Goal: Task Accomplishment & Management: Manage account settings

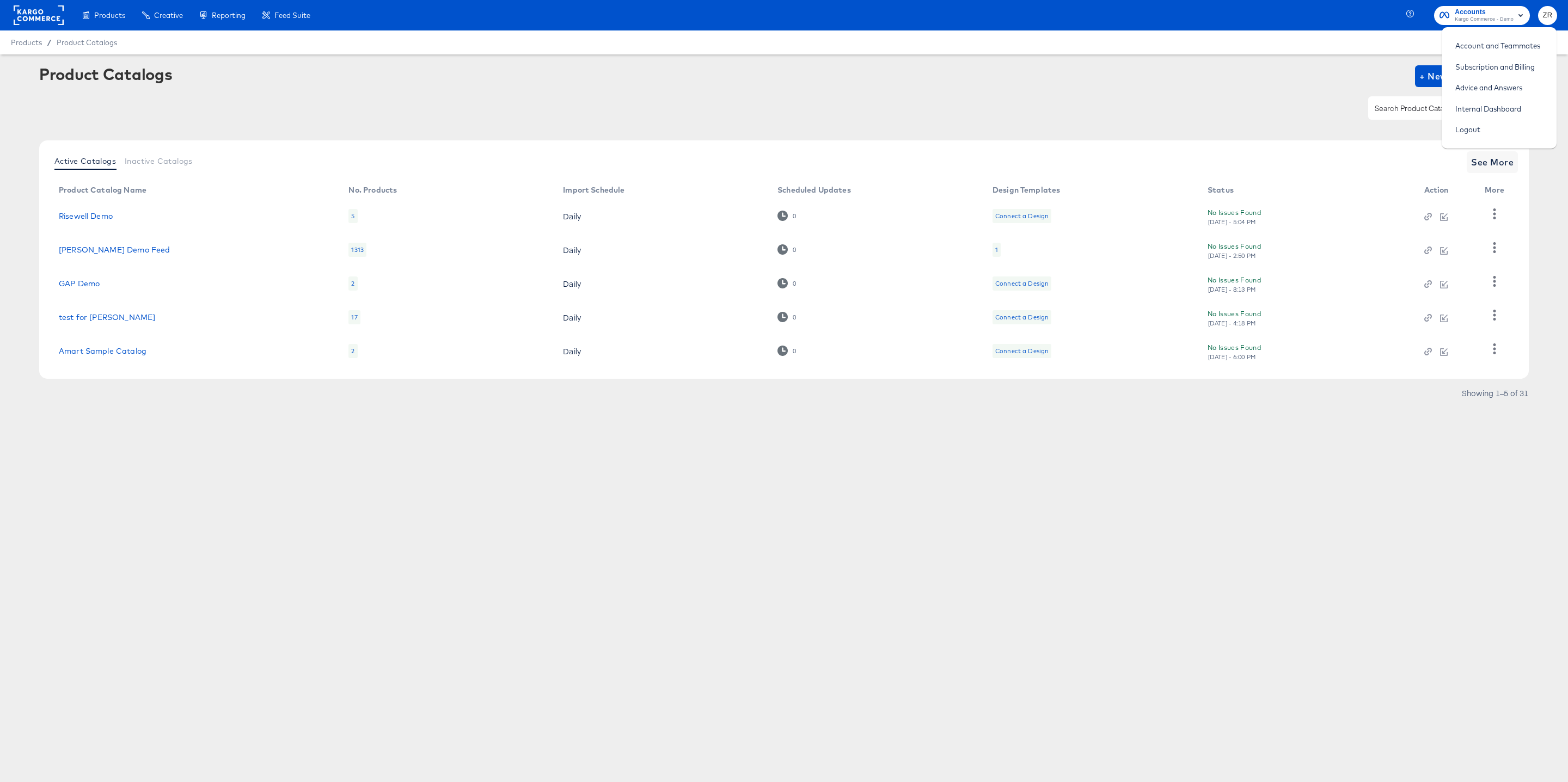
click at [44, 19] on rect at bounding box center [39, 15] width 50 height 19
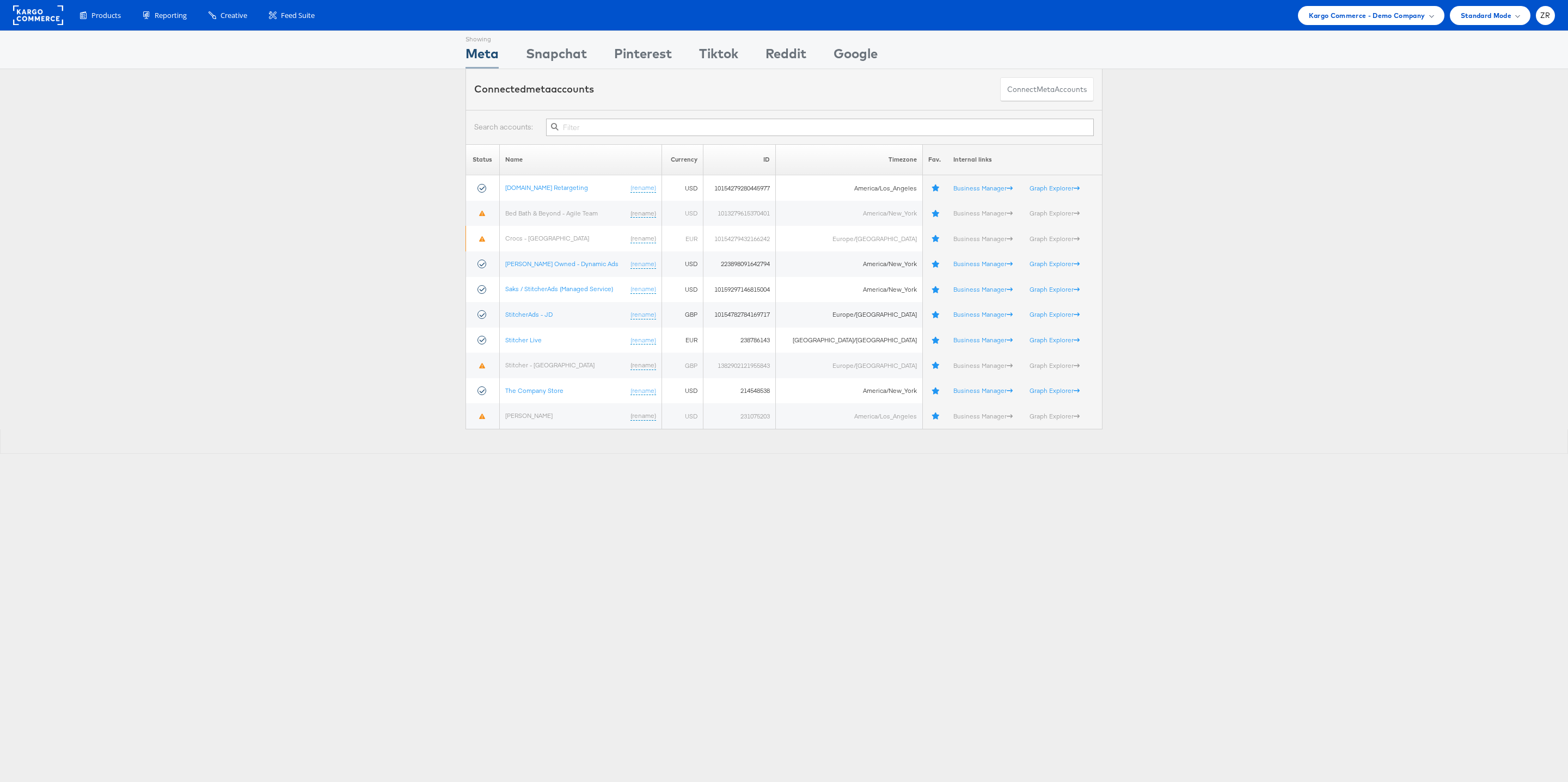
click at [490, 53] on div "Meta" at bounding box center [482, 57] width 33 height 24
click at [552, 53] on div "Snapchat" at bounding box center [556, 57] width 61 height 24
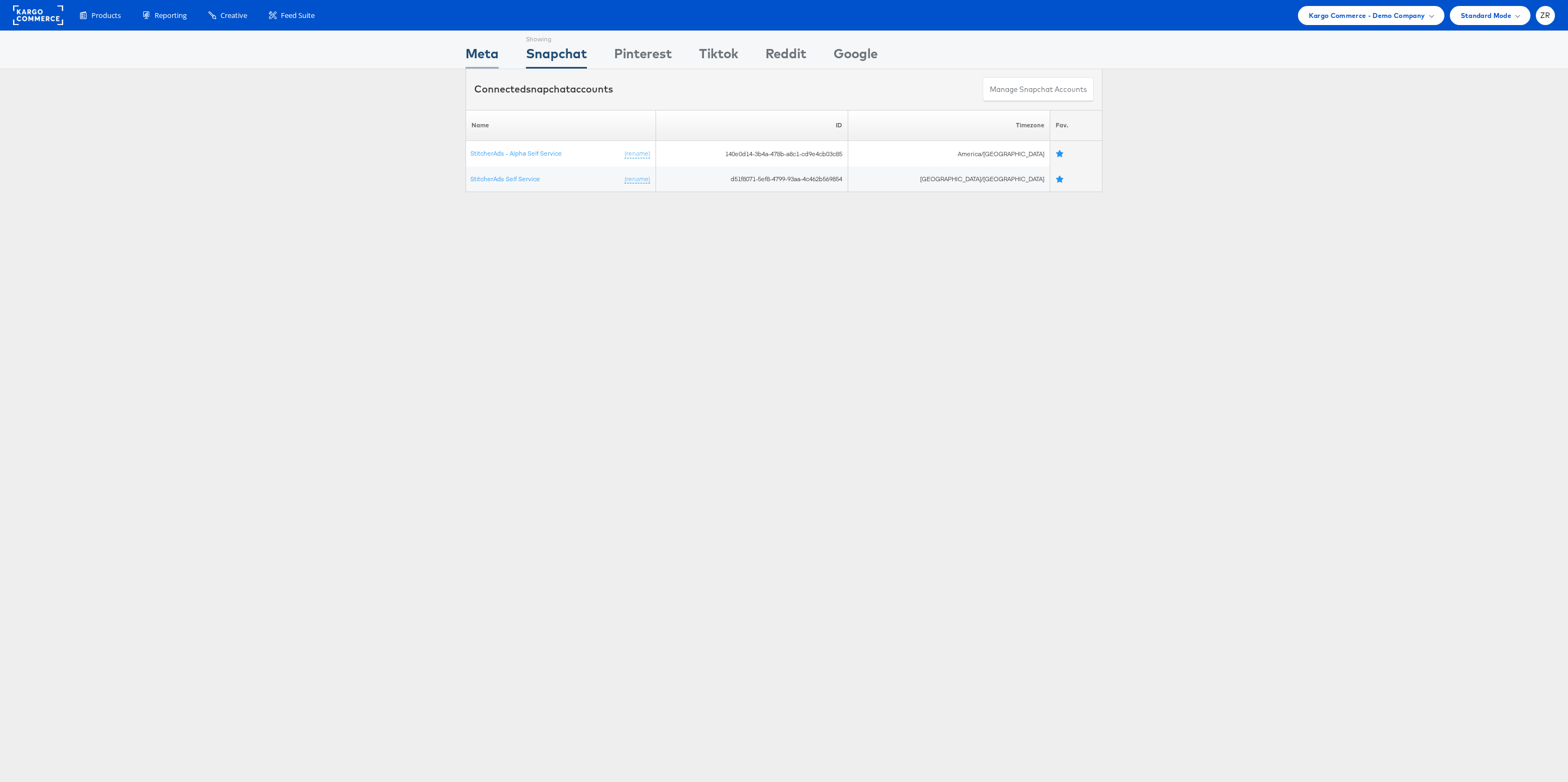
click at [474, 52] on div "Meta" at bounding box center [482, 57] width 33 height 24
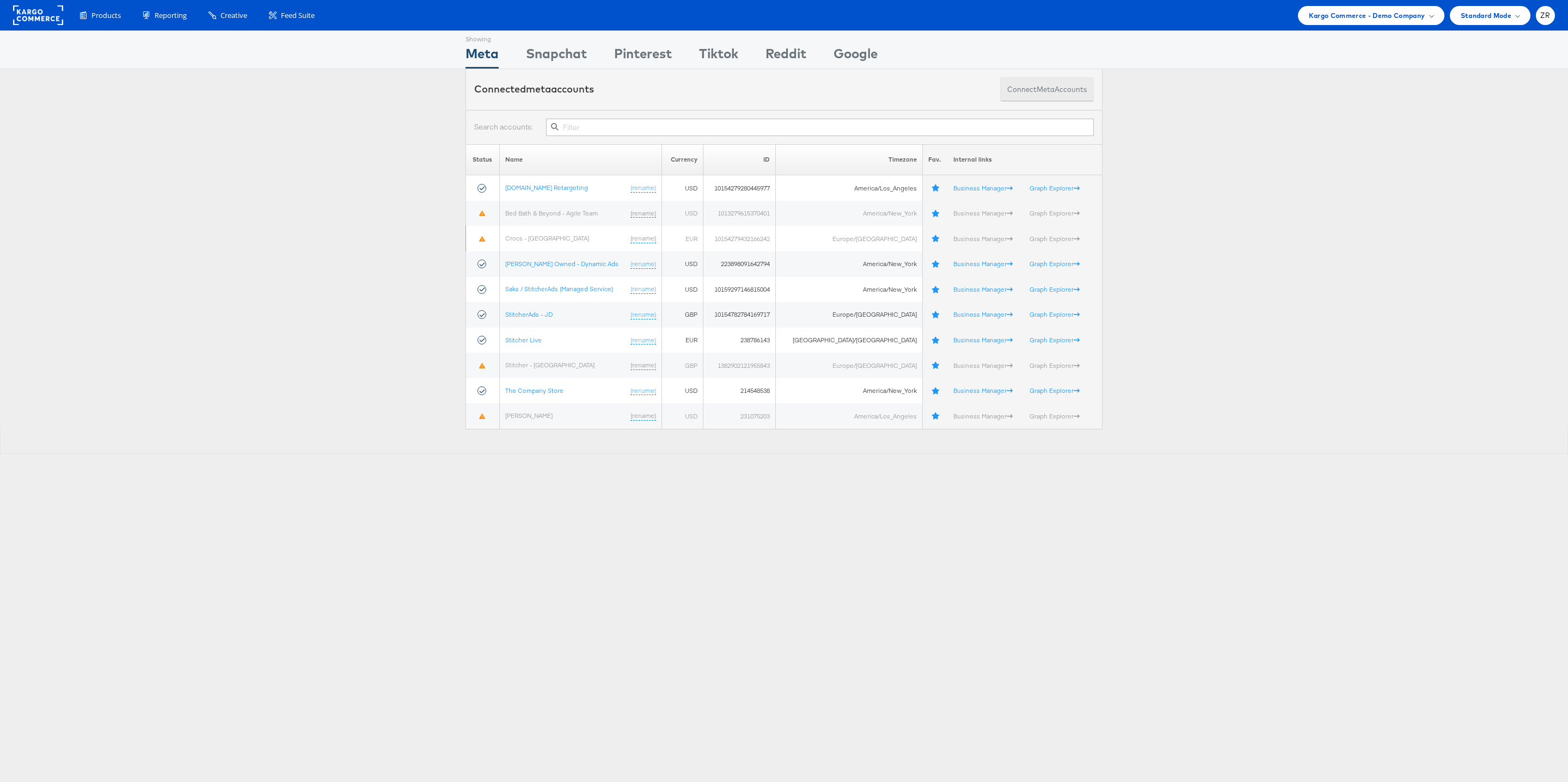
click at [1027, 88] on button "Connect meta Accounts" at bounding box center [1046, 89] width 94 height 24
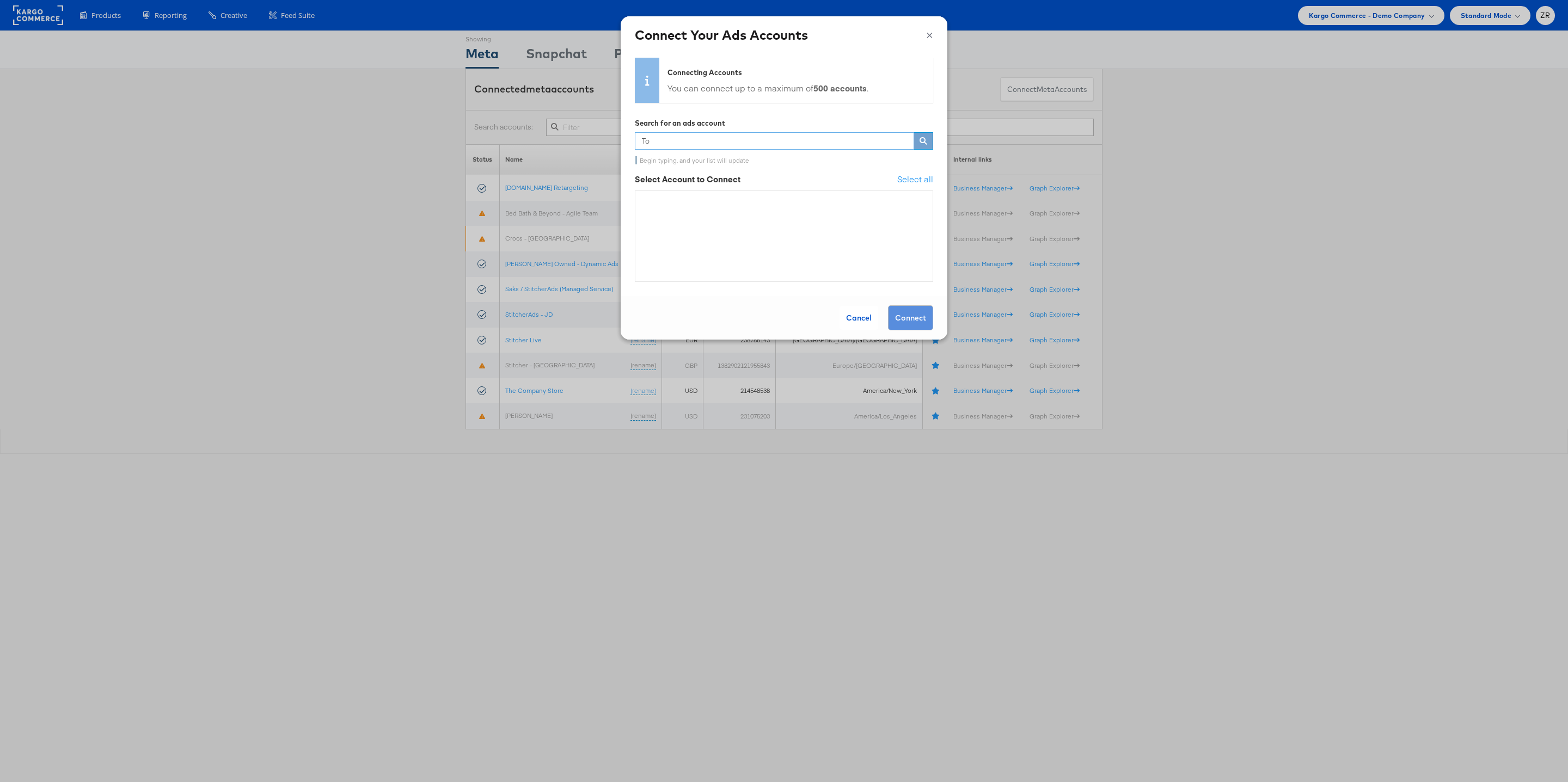
type input "T"
type input "S"
type input "Test"
click at [706, 205] on span "StitcherAds Testing" at bounding box center [703, 206] width 117 height 11
click at [0, 0] on input "StitcherAds Testing 987970541301610" at bounding box center [0, 0] width 0 height 0
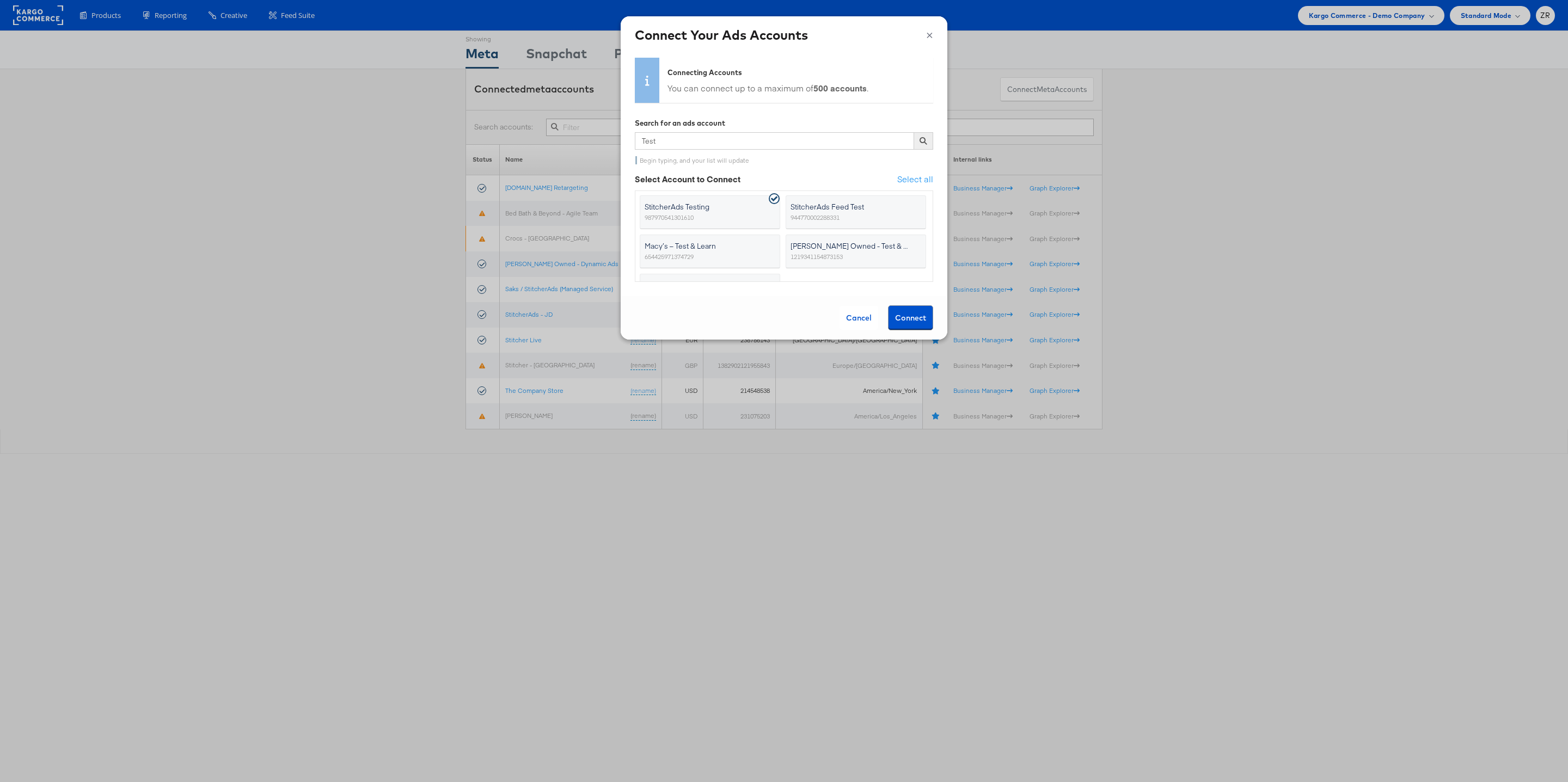
click at [912, 316] on button "Connect" at bounding box center [910, 318] width 45 height 25
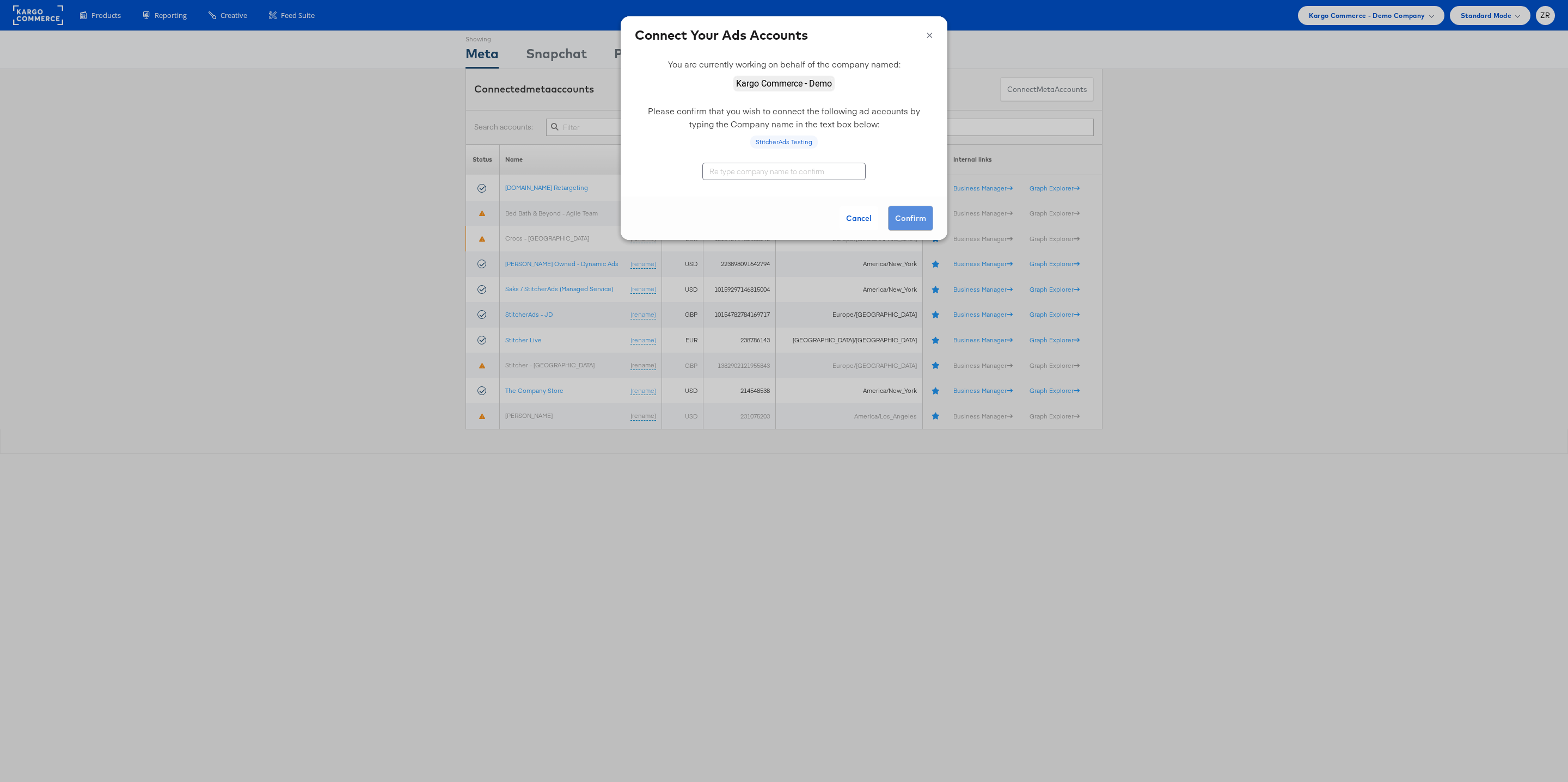
click at [764, 167] on input "text" at bounding box center [784, 171] width 163 height 17
type input "Kargo Commerce - Demo"
click at [918, 222] on button "Confirm" at bounding box center [910, 218] width 45 height 25
